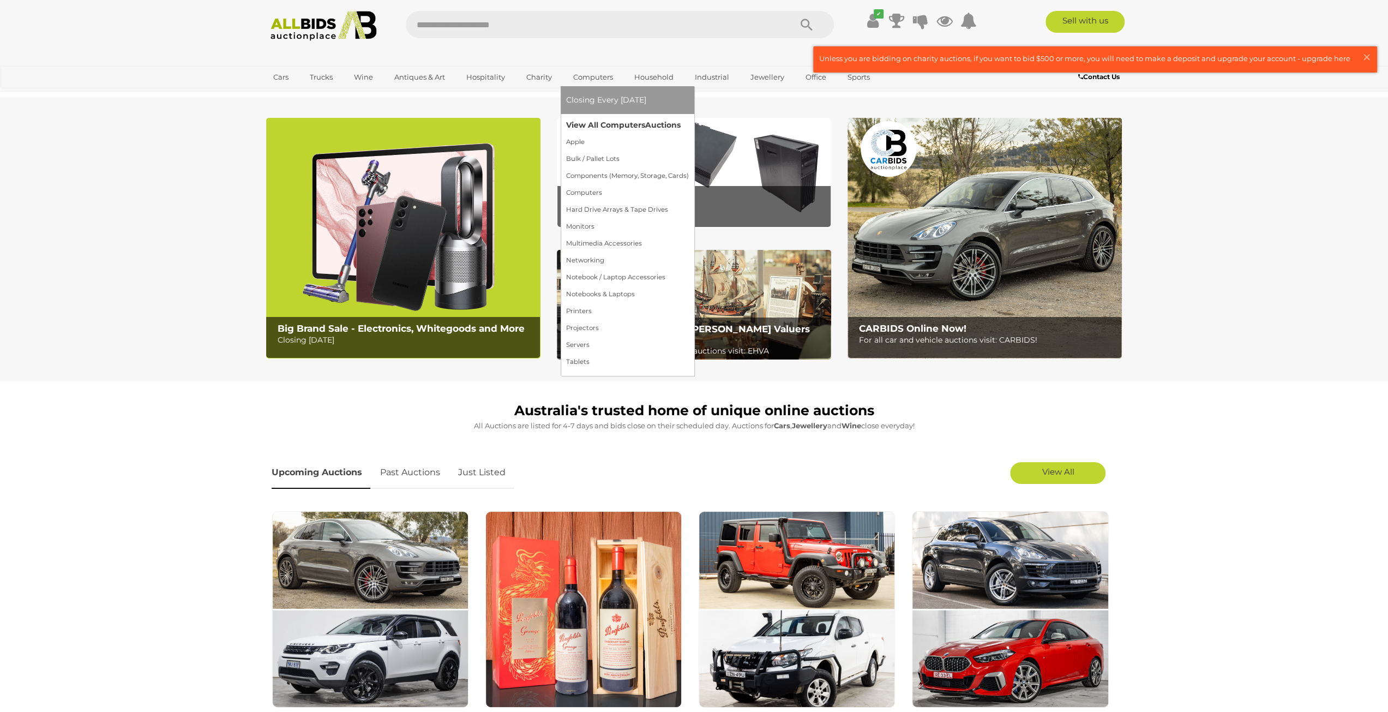
click at [588, 127] on link "View All Computers Auctions" at bounding box center [627, 125] width 123 height 17
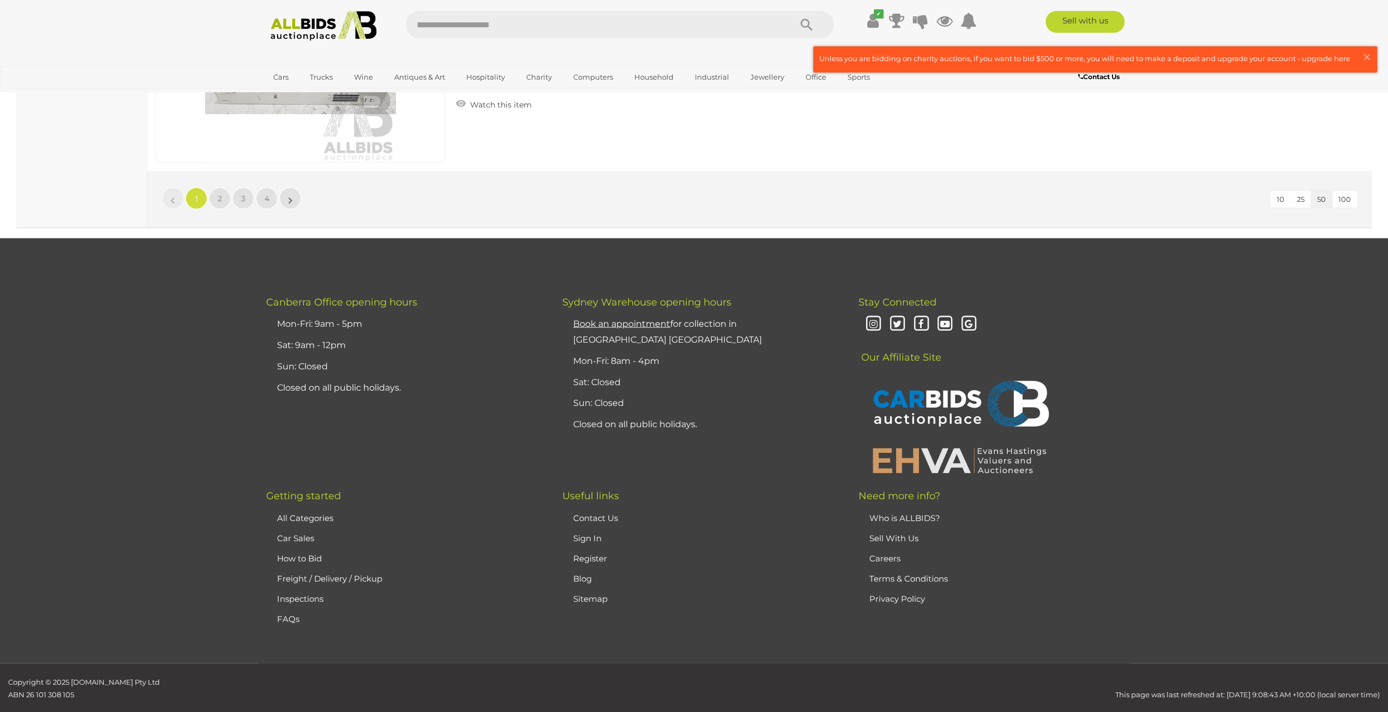
scroll to position [10237, 0]
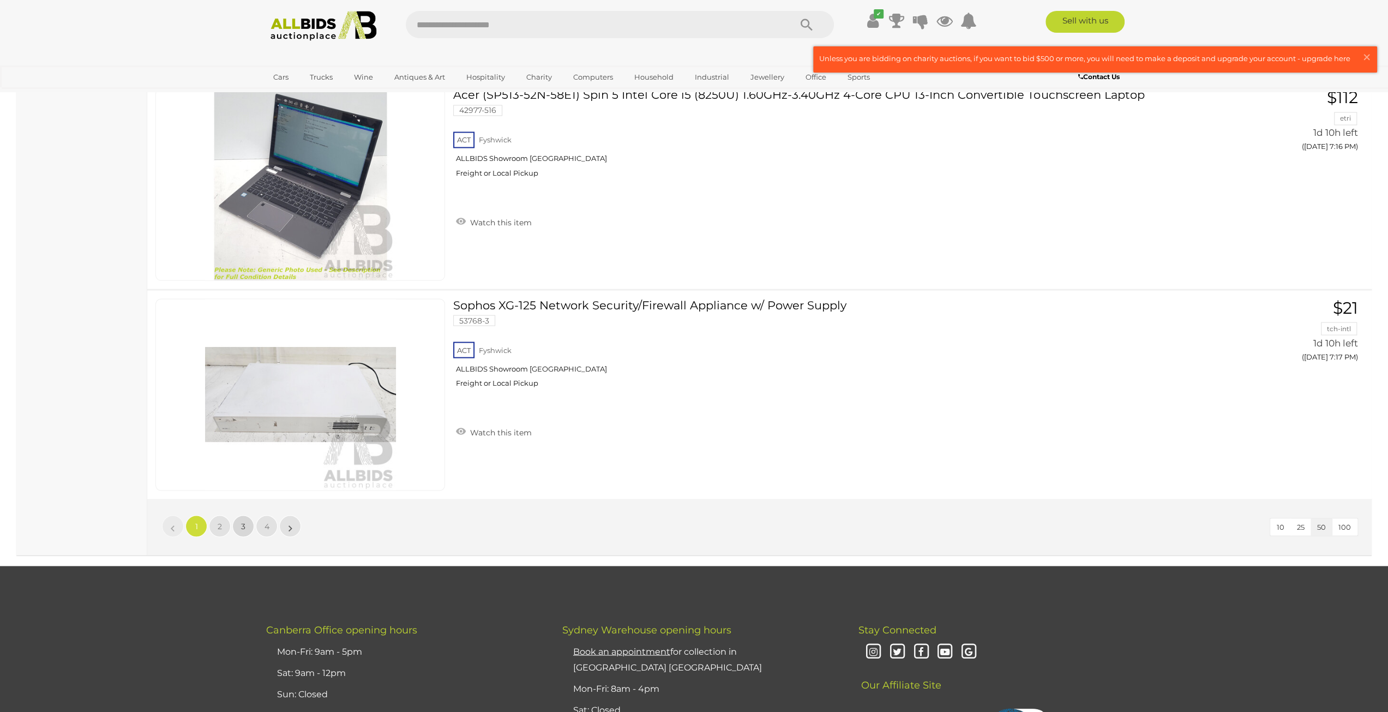
click at [238, 515] on link "3" at bounding box center [243, 526] width 22 height 22
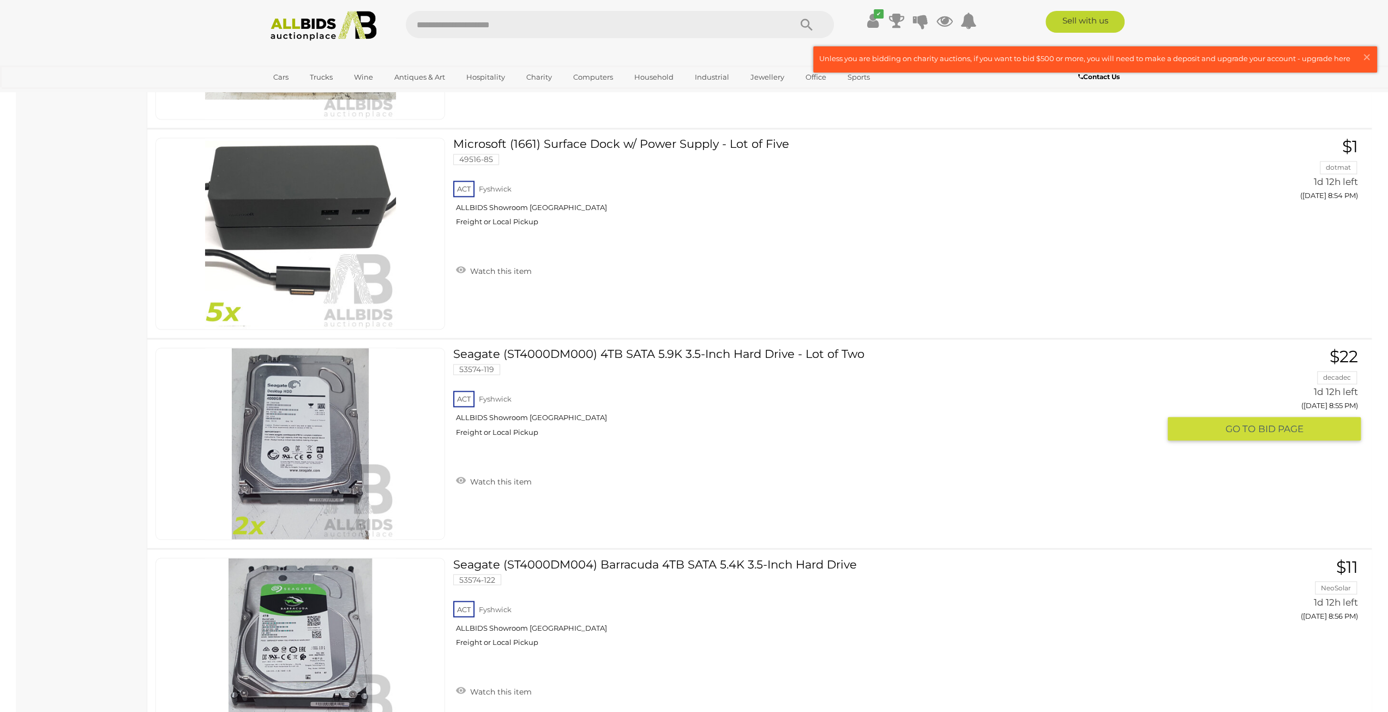
scroll to position [10250, 0]
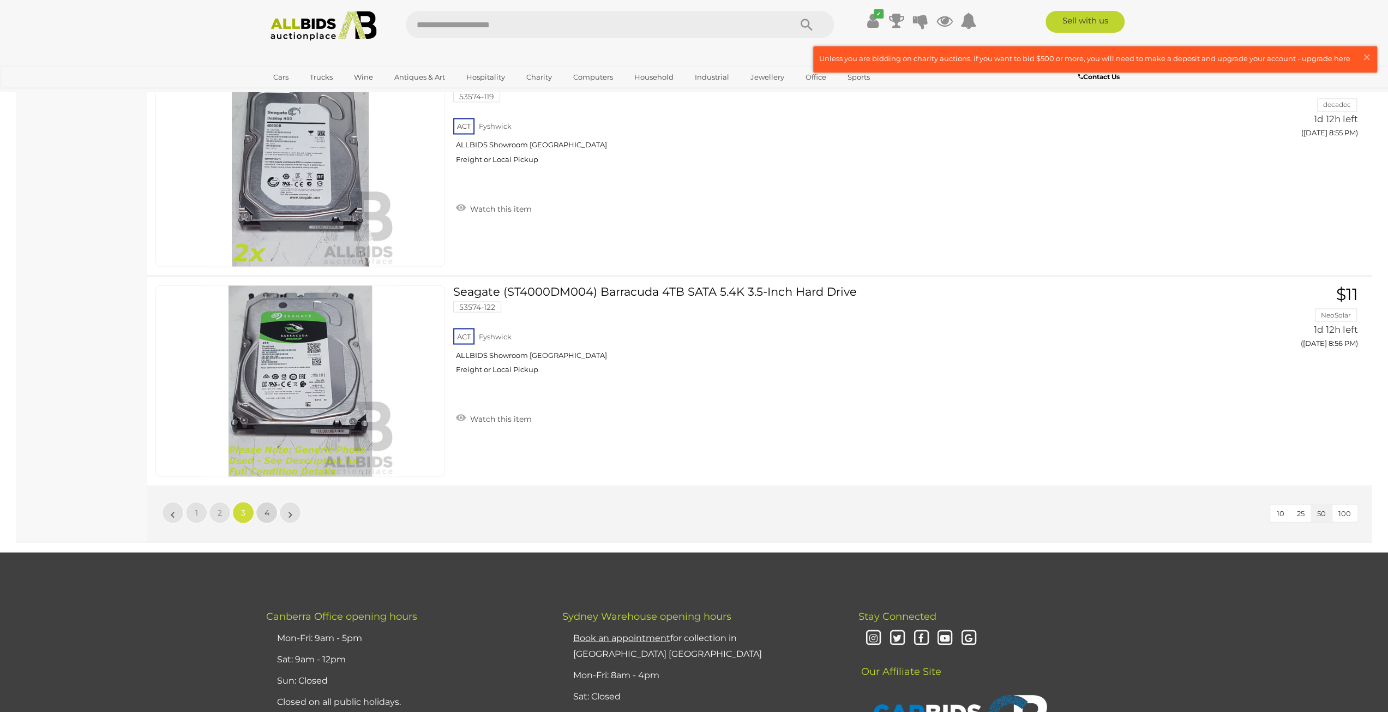
click at [263, 501] on link "4" at bounding box center [267, 512] width 22 height 22
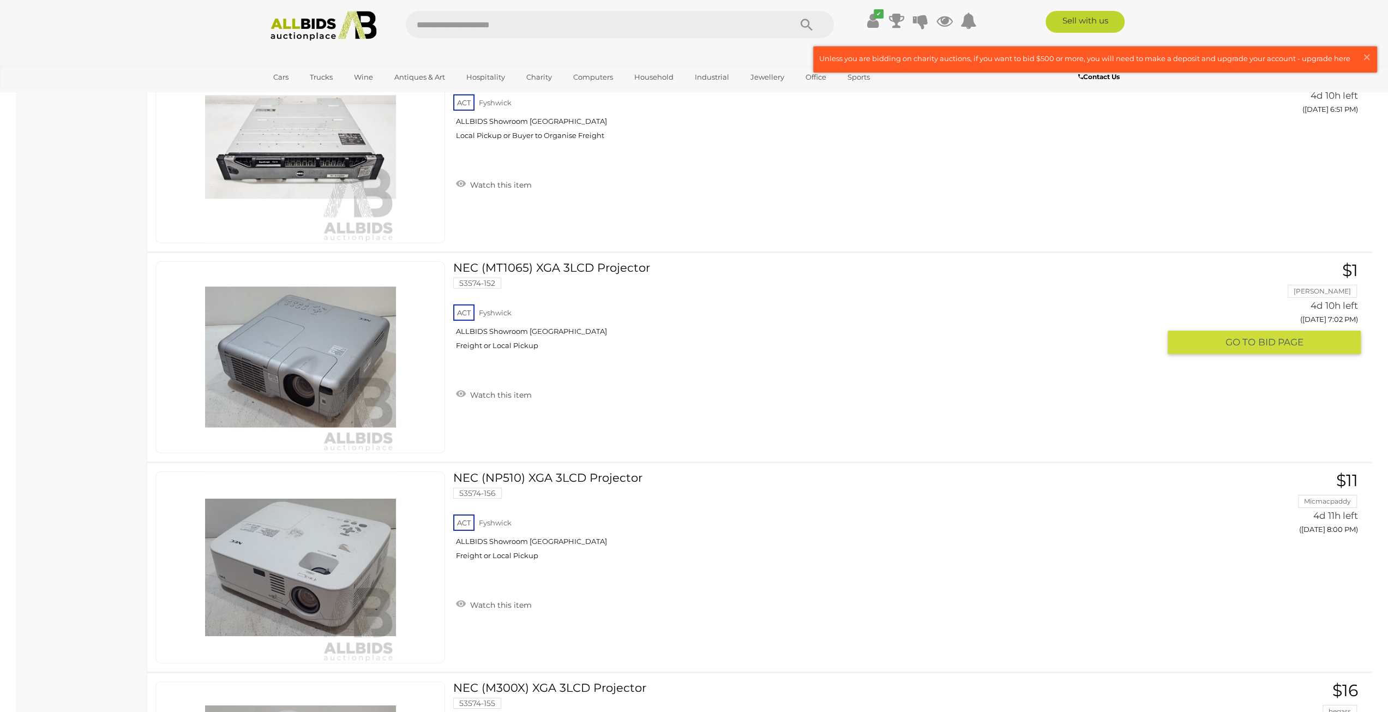
scroll to position [3617, 0]
